Goal: Information Seeking & Learning: Check status

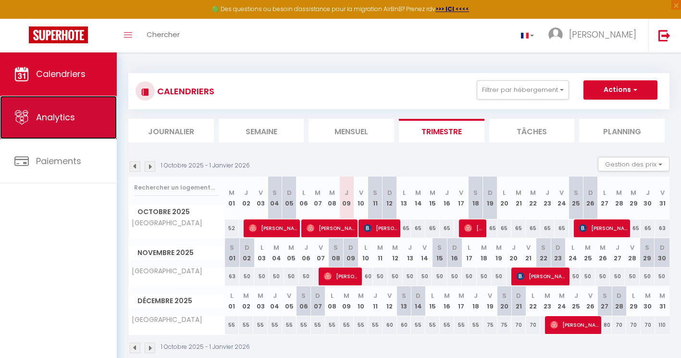
click at [85, 129] on link "Analytics" at bounding box center [58, 117] width 117 height 43
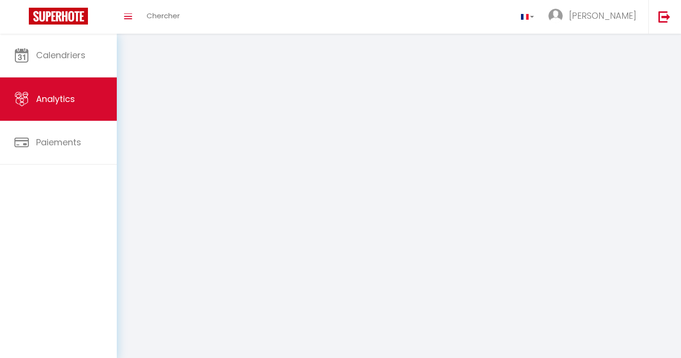
select select "2025"
select select "10"
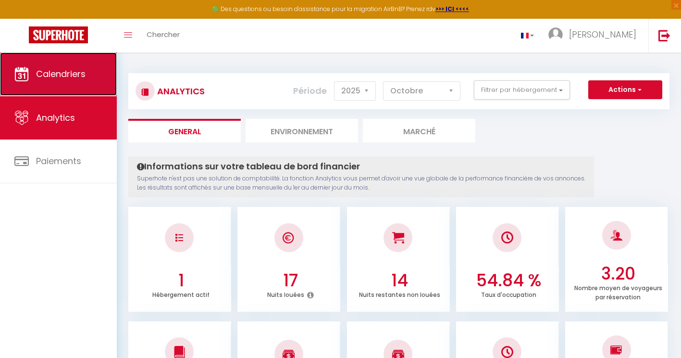
click at [57, 92] on link "Calendriers" at bounding box center [58, 73] width 117 height 43
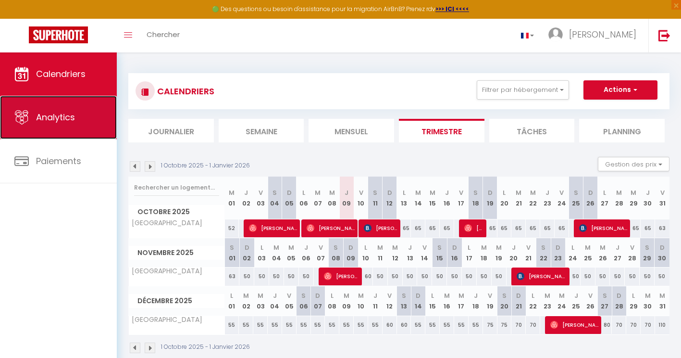
click at [53, 108] on link "Analytics" at bounding box center [58, 117] width 117 height 43
select select "2025"
select select "10"
